Goal: Find specific page/section: Find specific page/section

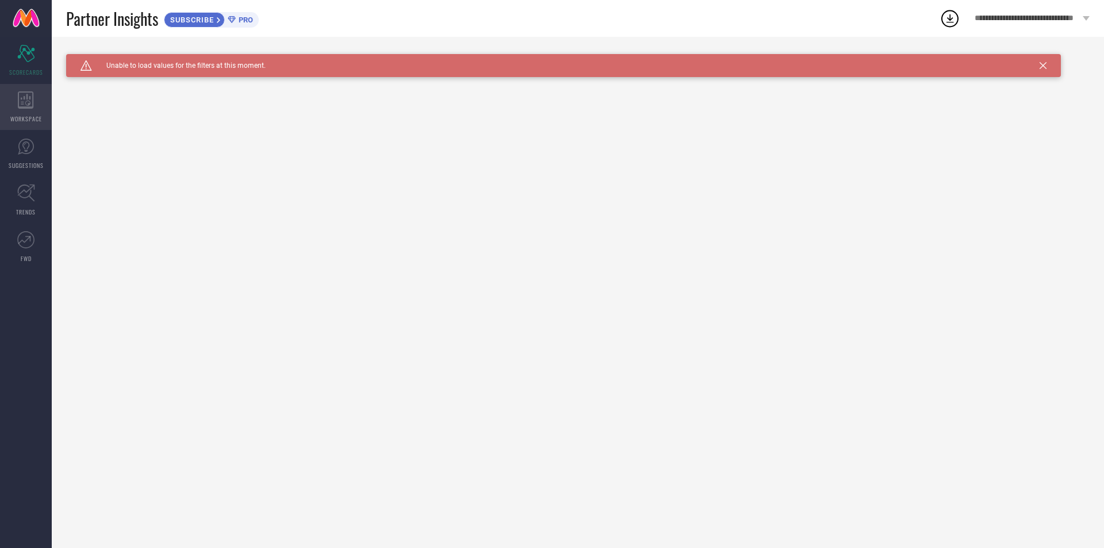
click at [27, 102] on icon at bounding box center [26, 99] width 16 height 17
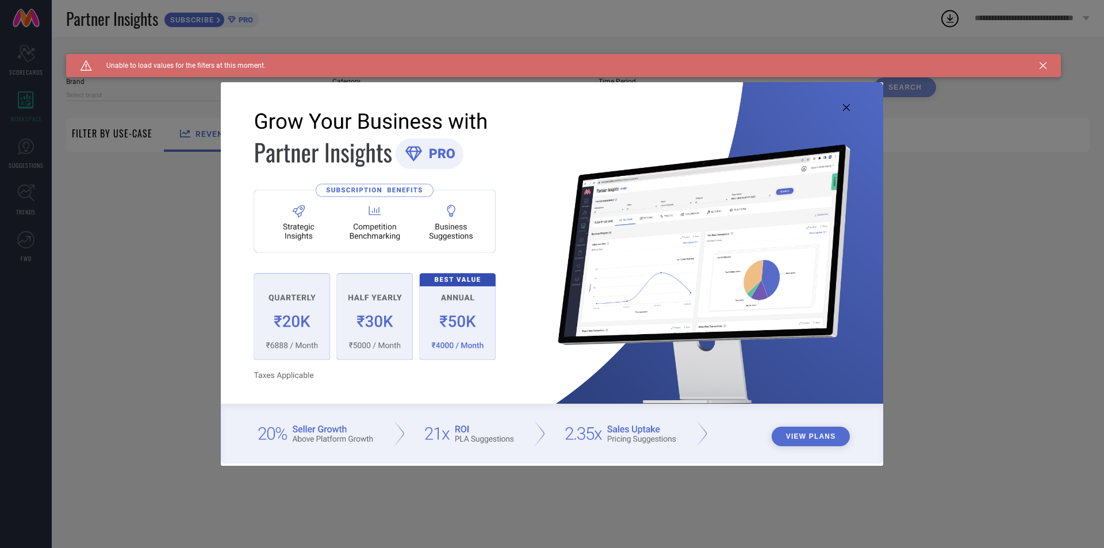
type input "1 STOP FASHION"
type input "All"
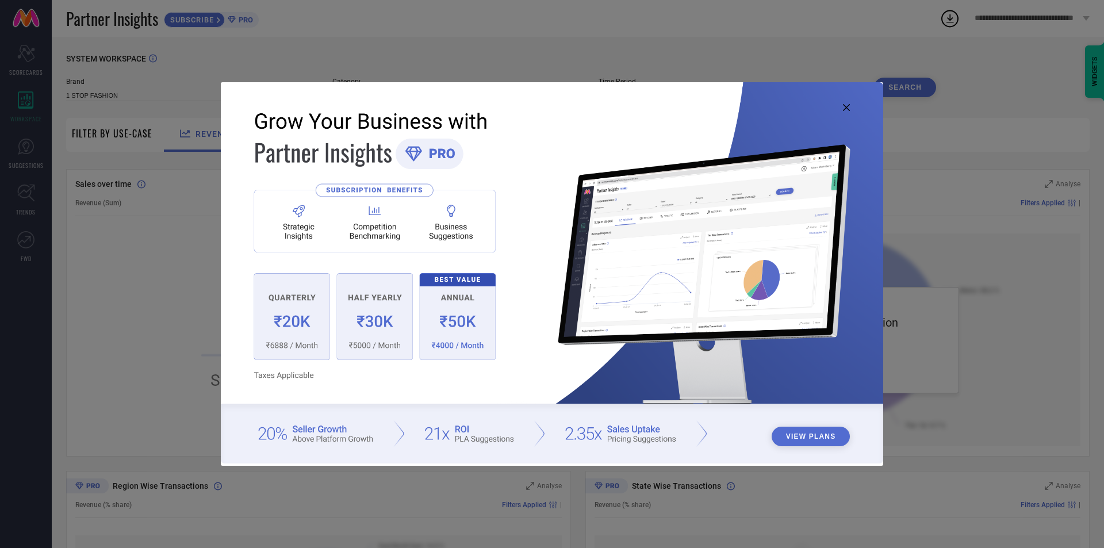
click at [848, 106] on icon at bounding box center [846, 107] width 7 height 7
